Goal: Task Accomplishment & Management: Use online tool/utility

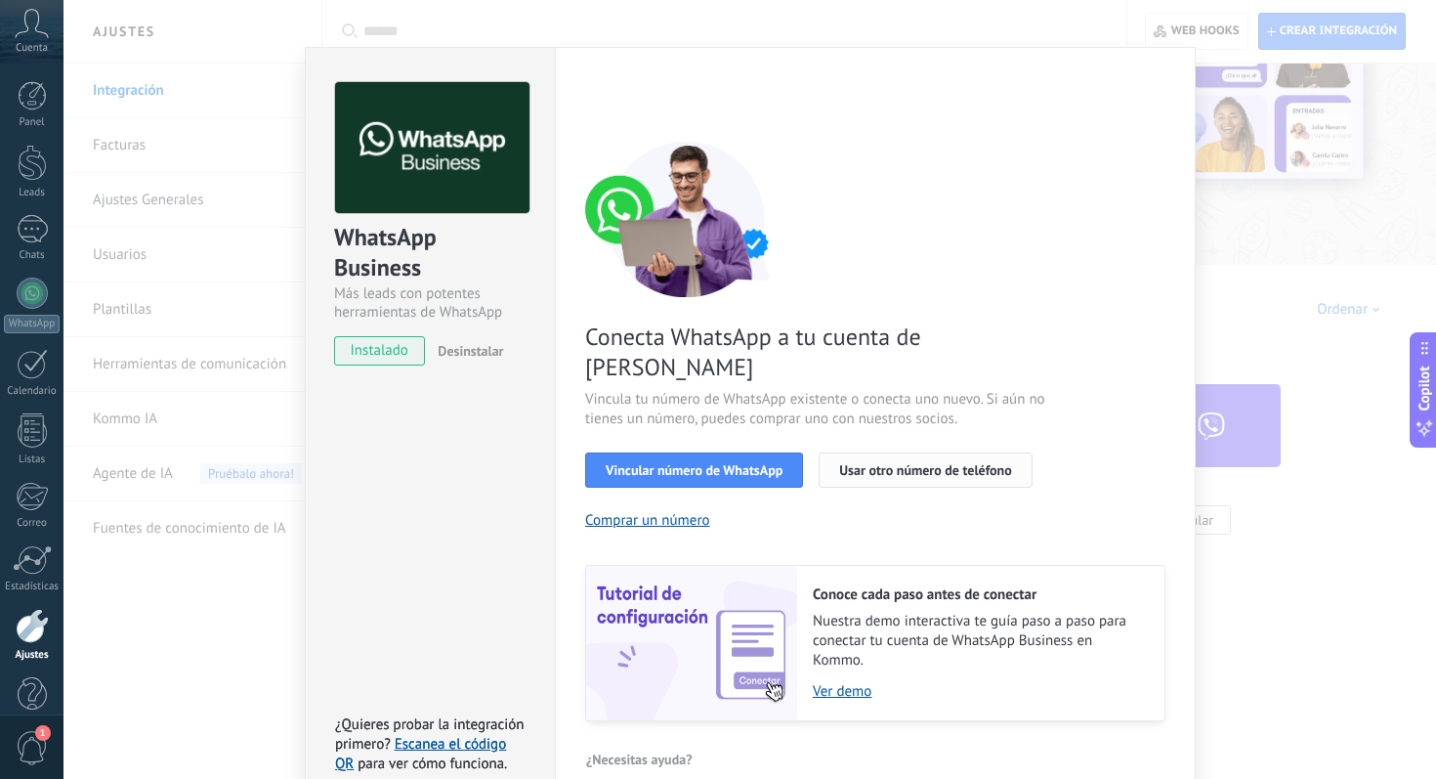
click at [897, 452] on button "Usar otro número de teléfono" at bounding box center [925, 469] width 213 height 35
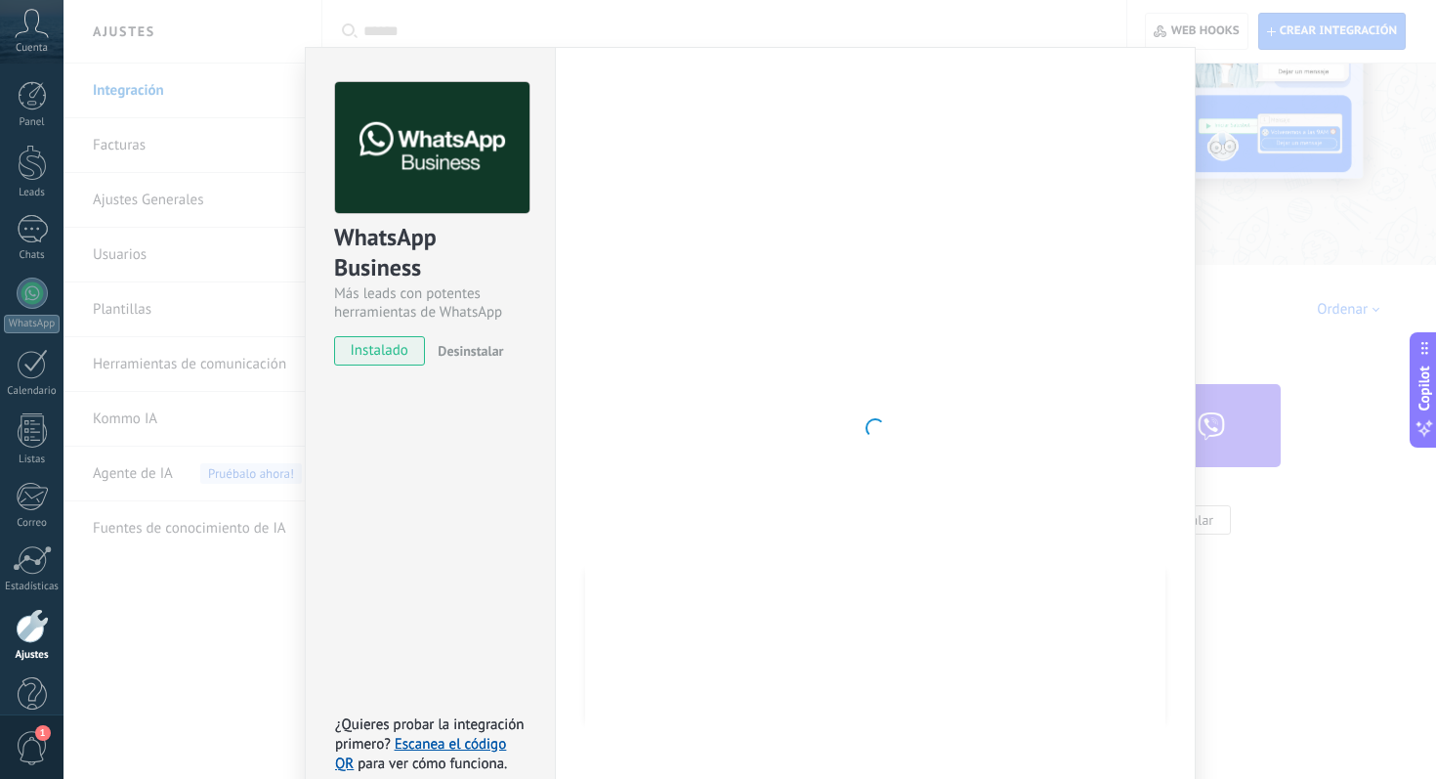
click at [794, 304] on div at bounding box center [875, 428] width 580 height 692
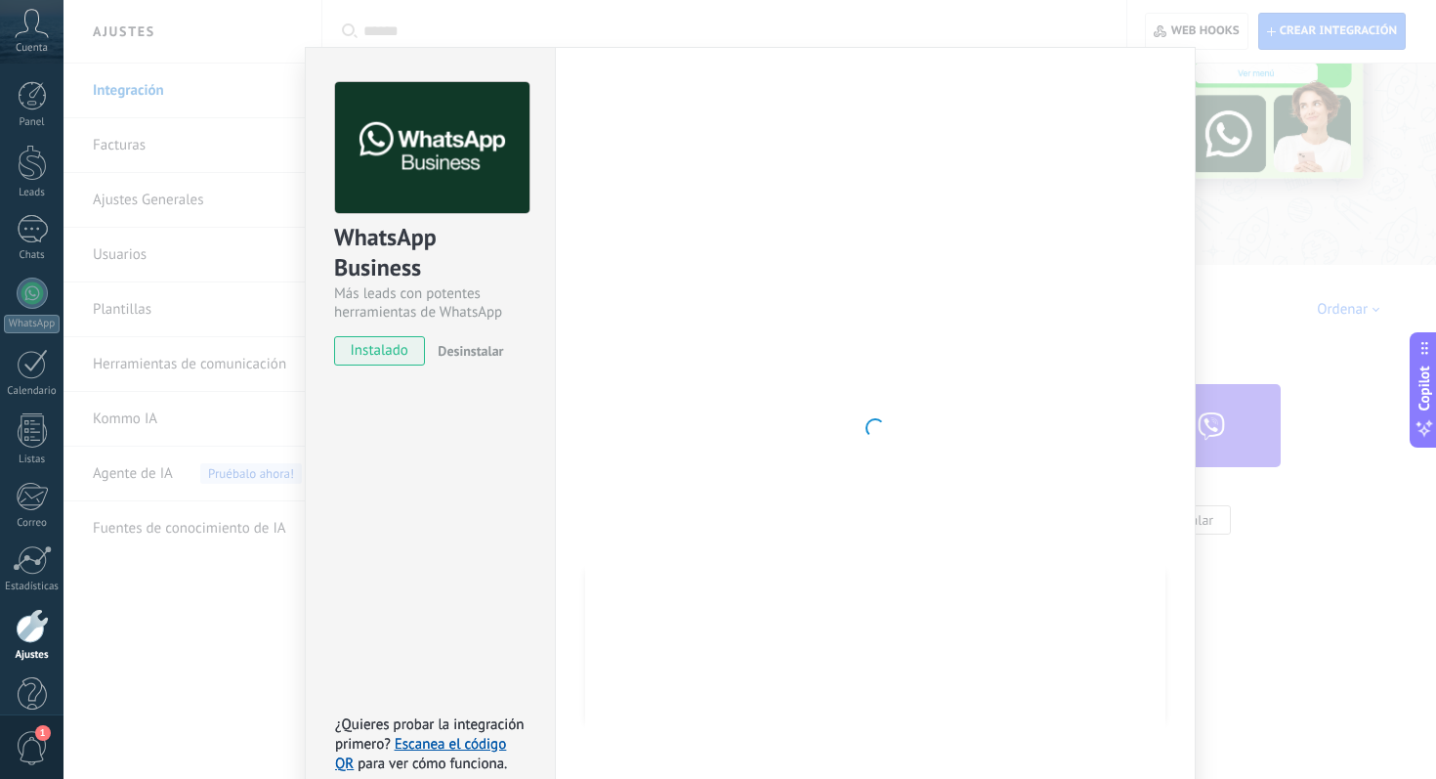
click at [651, 420] on div at bounding box center [875, 428] width 580 height 692
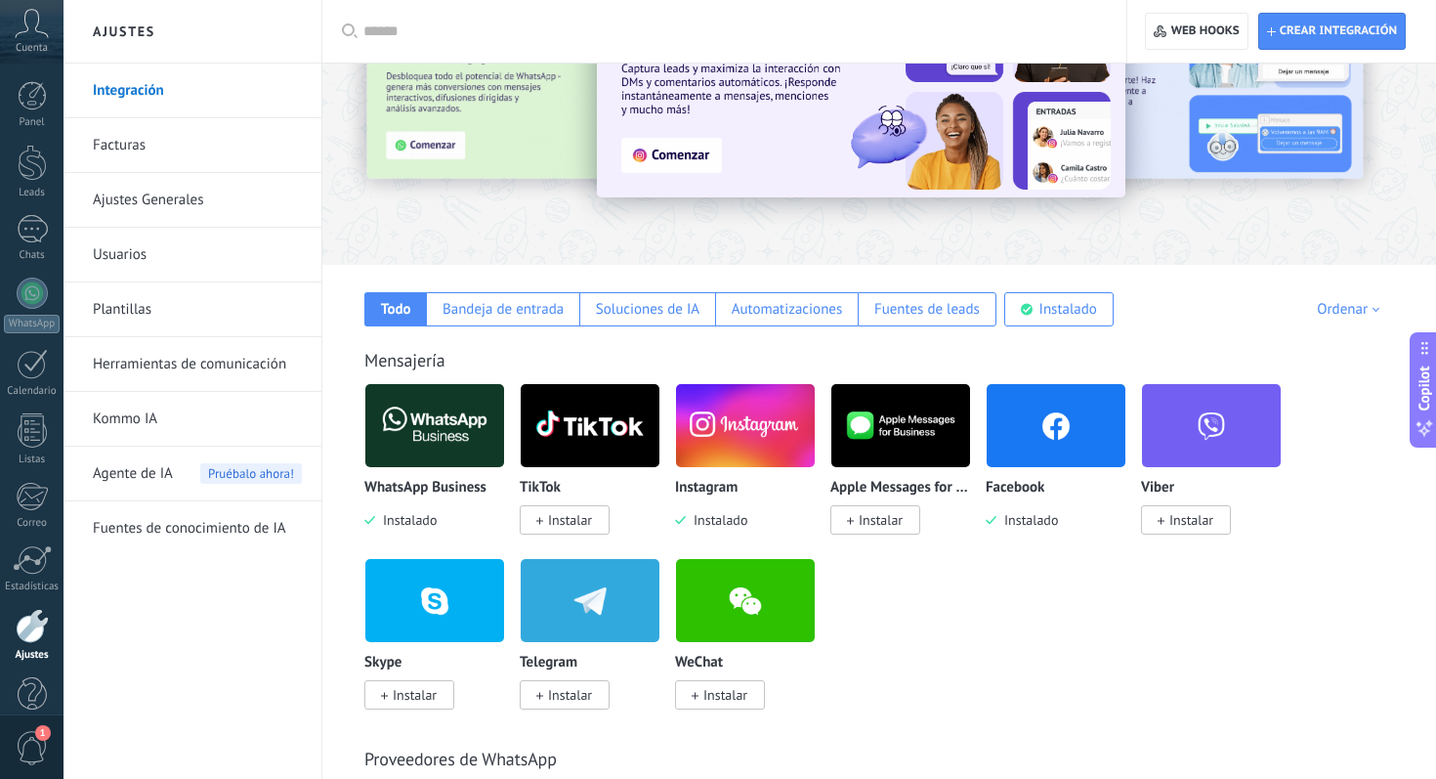
click at [449, 429] on img at bounding box center [434, 425] width 139 height 95
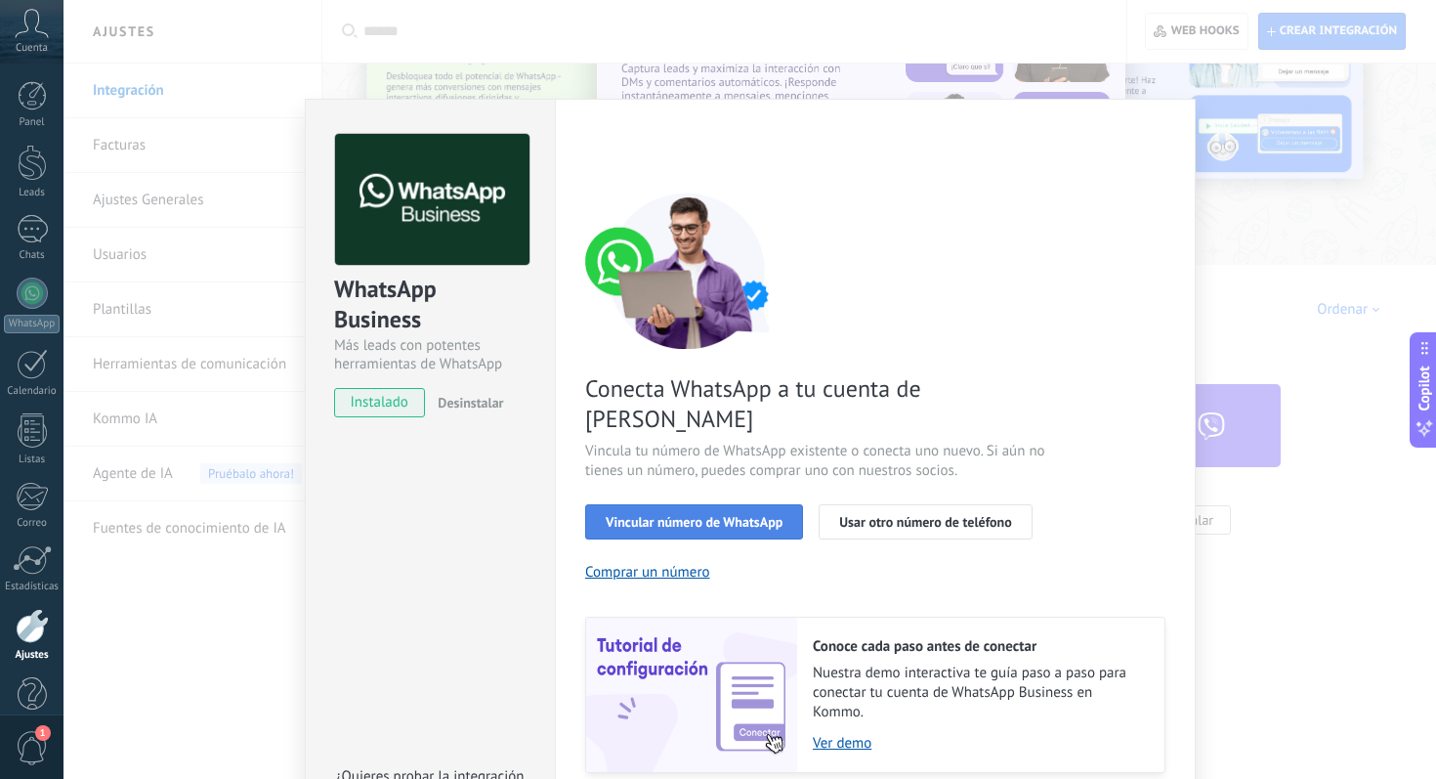
click at [676, 515] on span "Vincular número de WhatsApp" at bounding box center [694, 522] width 177 height 14
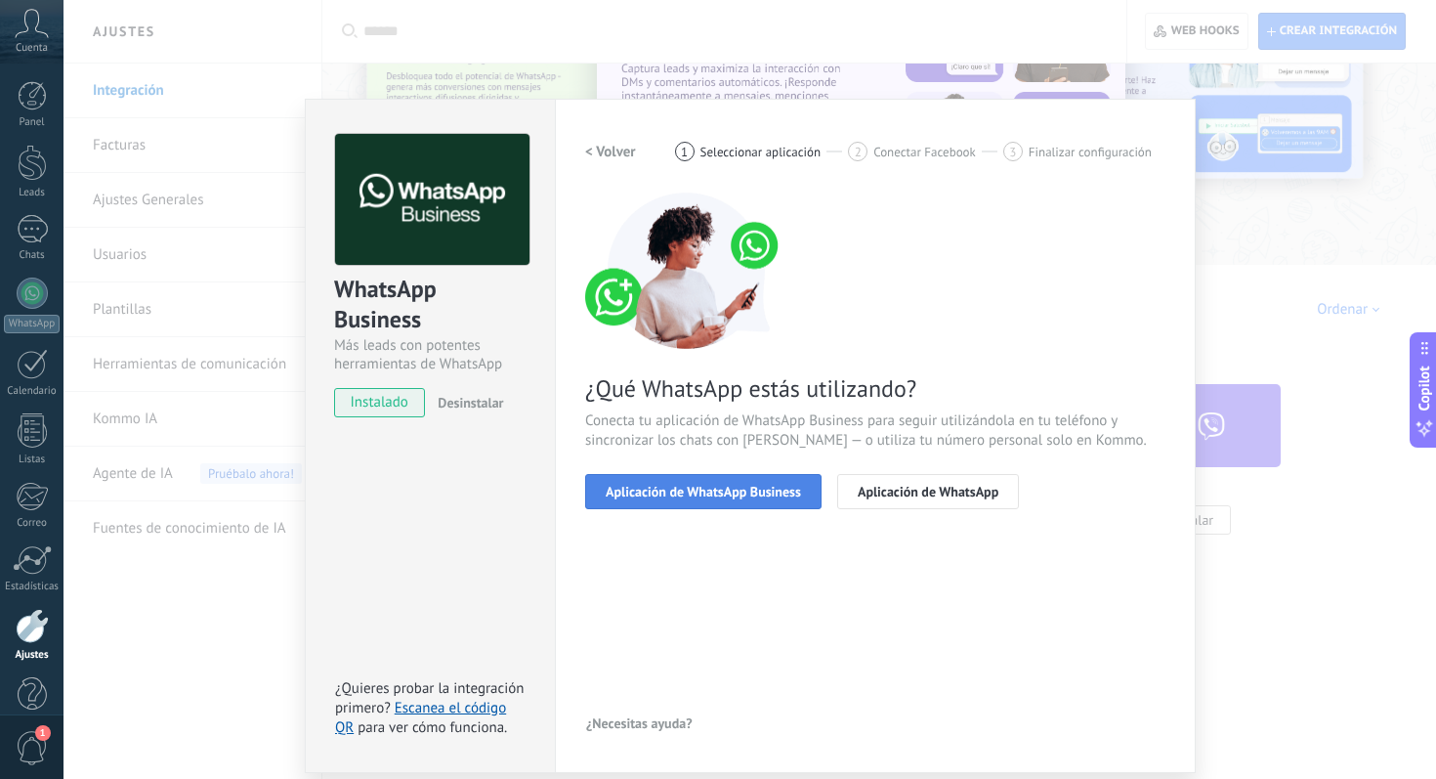
click at [710, 490] on span "Aplicación de WhatsApp Business" at bounding box center [703, 492] width 195 height 14
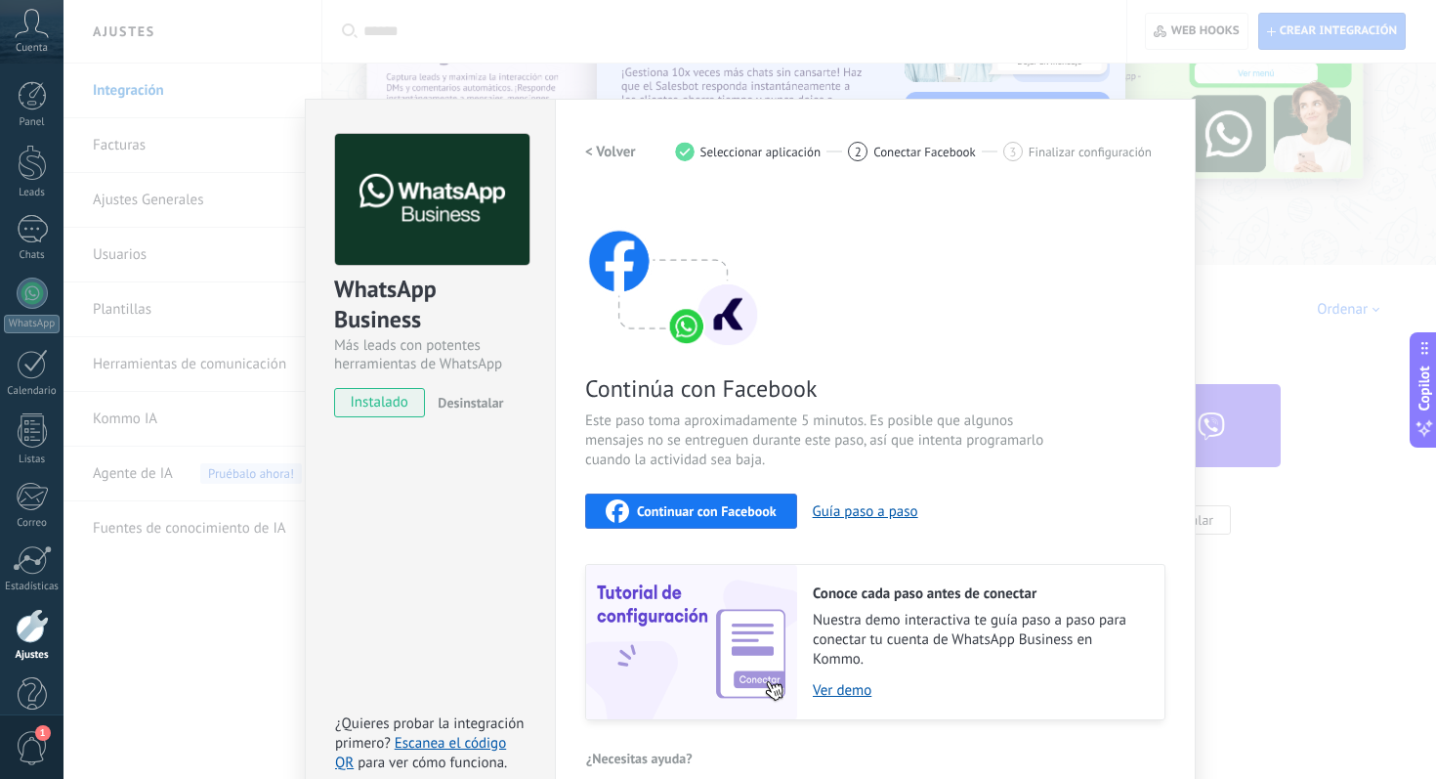
click at [700, 514] on span "Continuar con Facebook" at bounding box center [707, 511] width 140 height 14
